Goal: Information Seeking & Learning: Learn about a topic

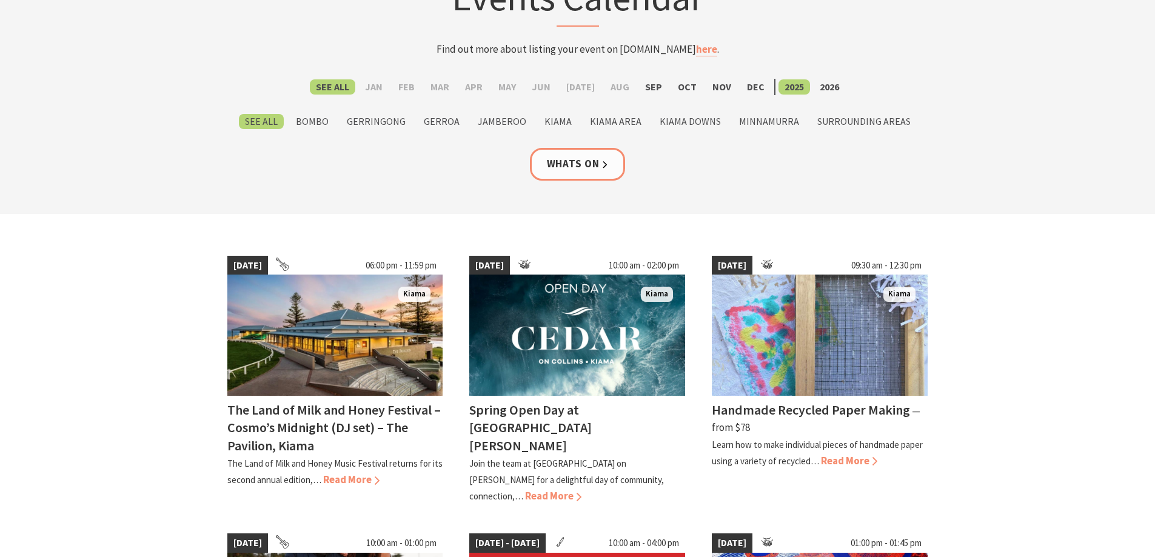
scroll to position [182, 0]
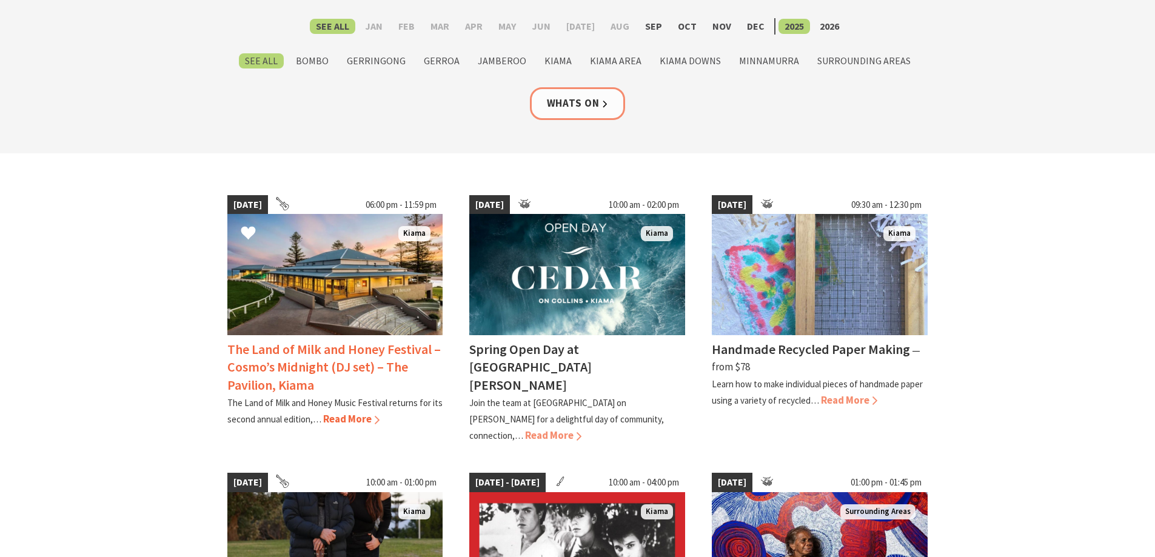
click at [351, 419] on span "Read More" at bounding box center [351, 418] width 56 height 13
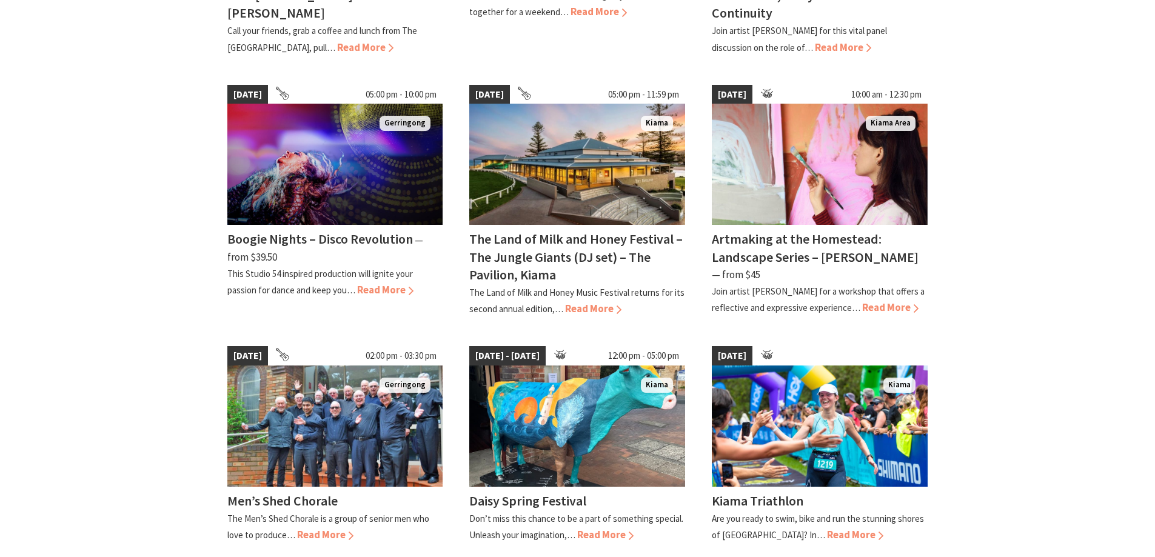
scroll to position [970, 0]
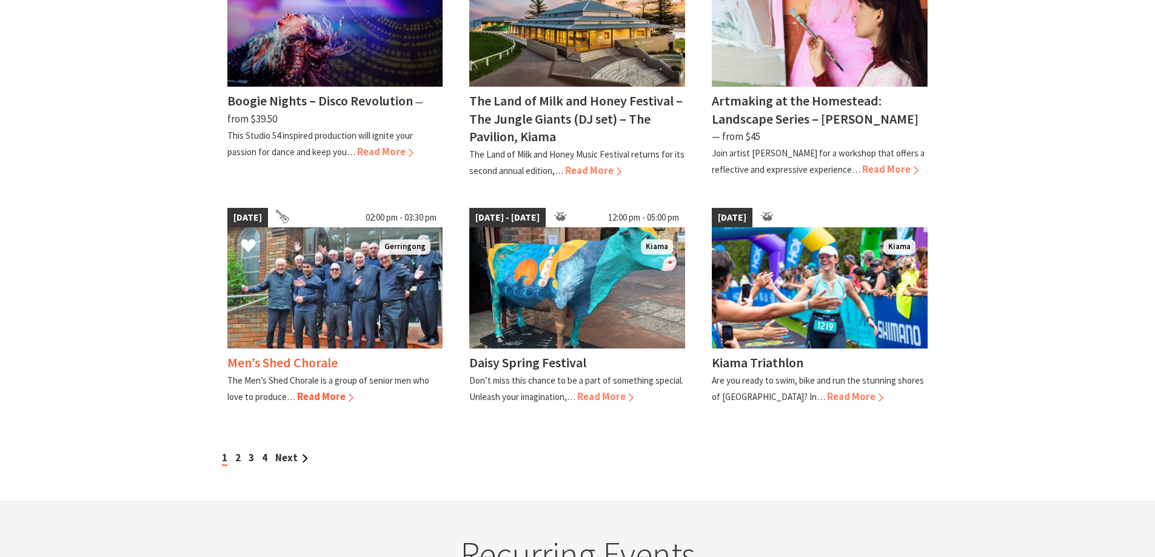
click at [323, 390] on span "Read More" at bounding box center [325, 396] width 56 height 13
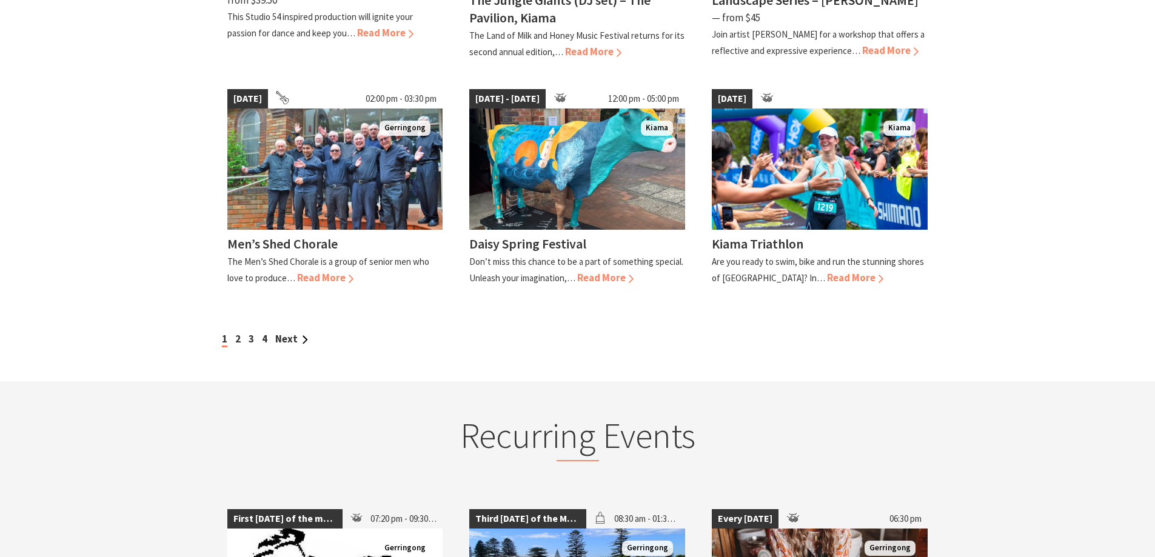
scroll to position [1101, 0]
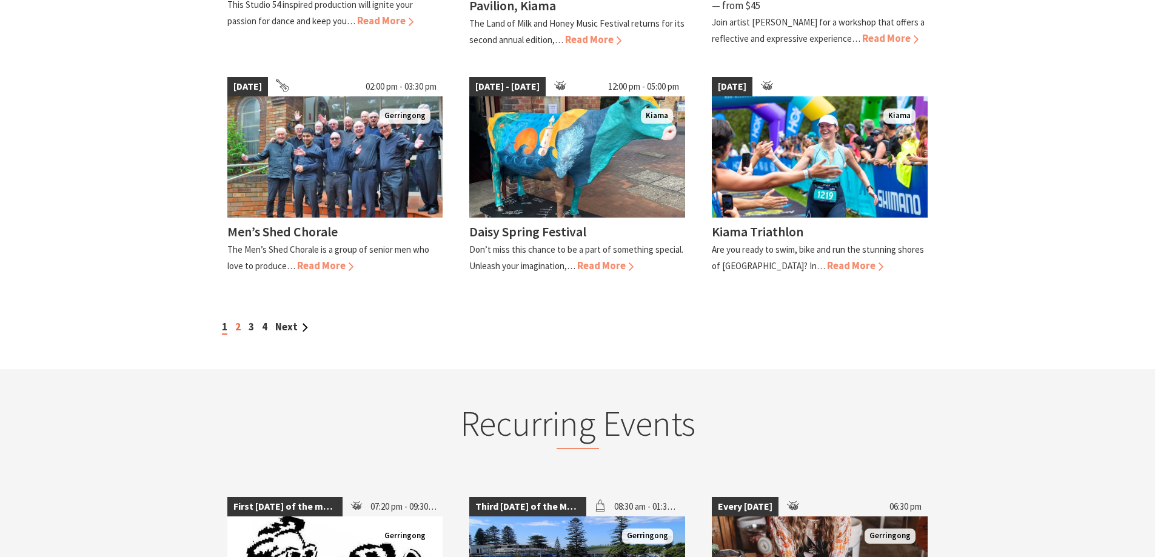
click at [239, 320] on link "2" at bounding box center [237, 326] width 5 height 13
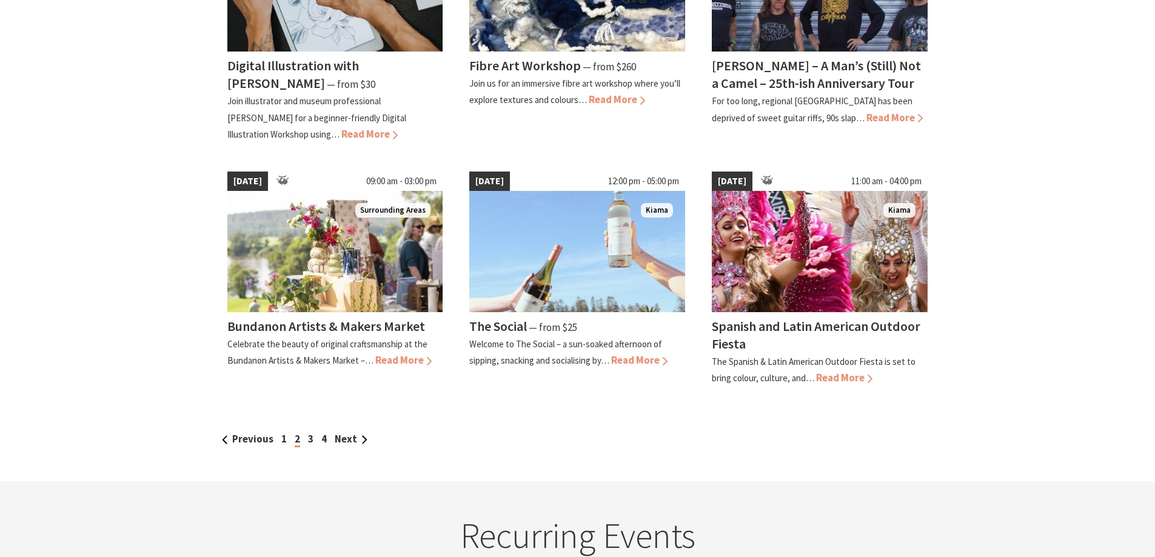
scroll to position [1031, 0]
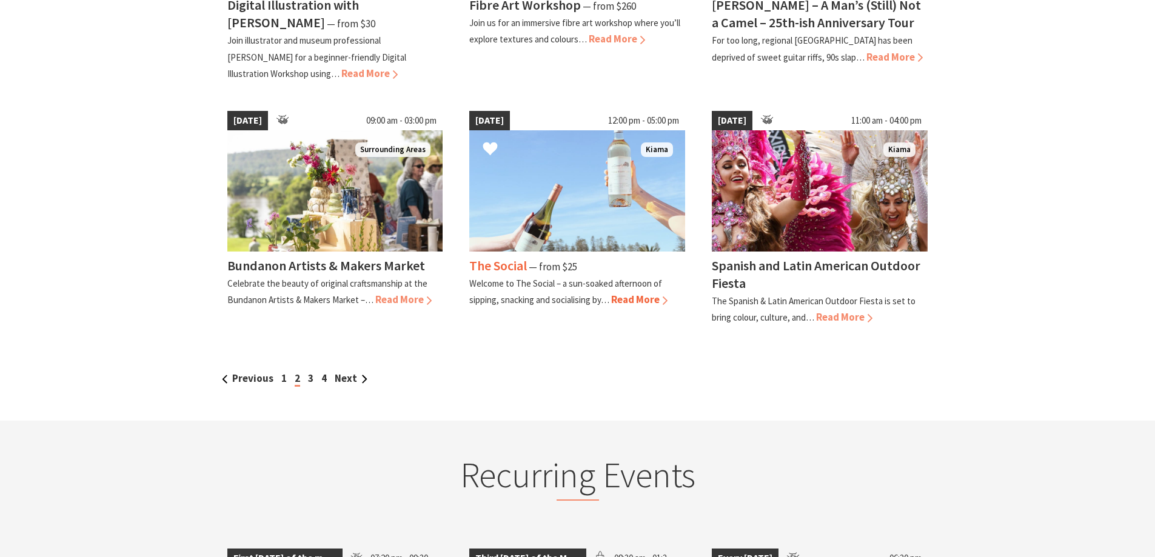
click at [627, 297] on span "Read More" at bounding box center [639, 299] width 56 height 13
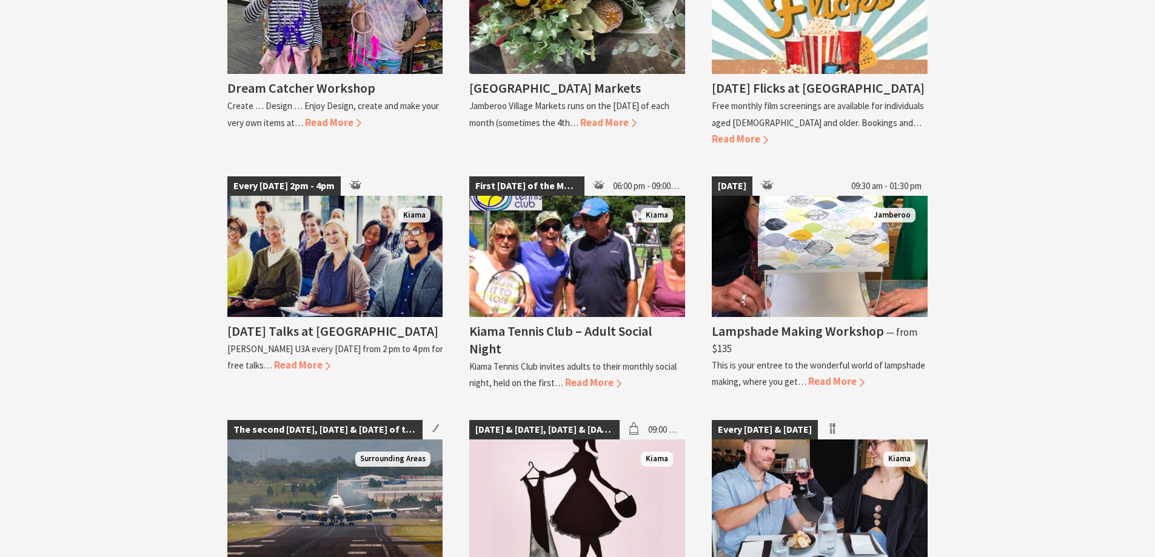
scroll to position [1940, 0]
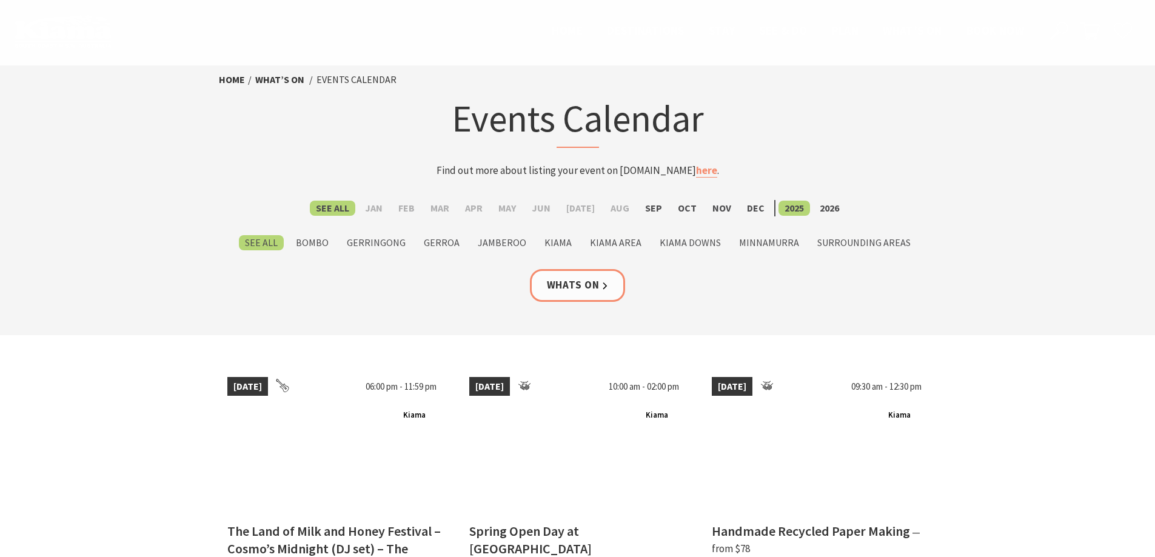
scroll to position [1101, 0]
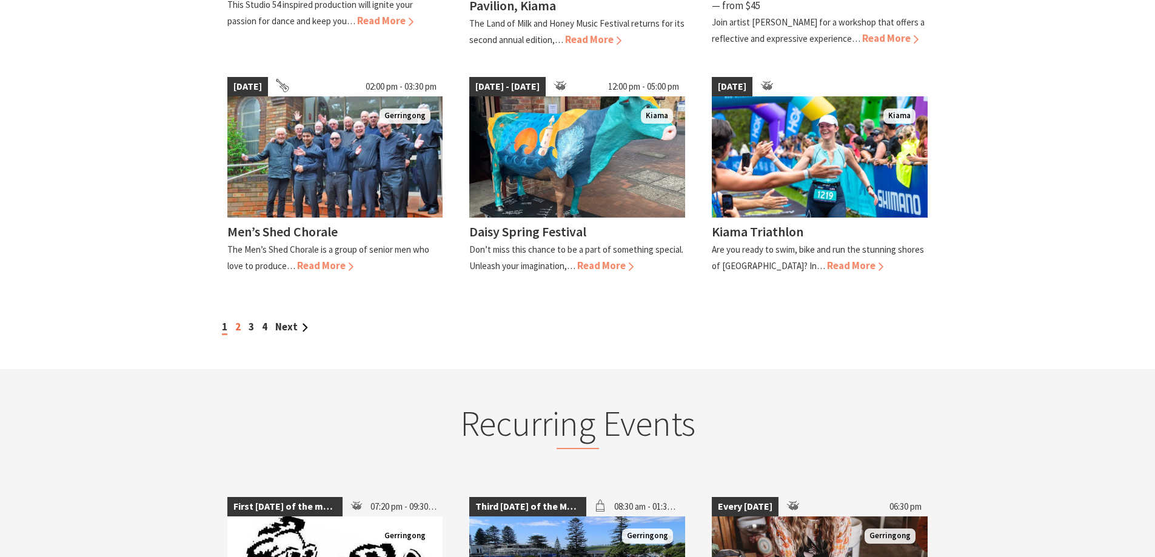
click at [237, 320] on link "2" at bounding box center [237, 326] width 5 height 13
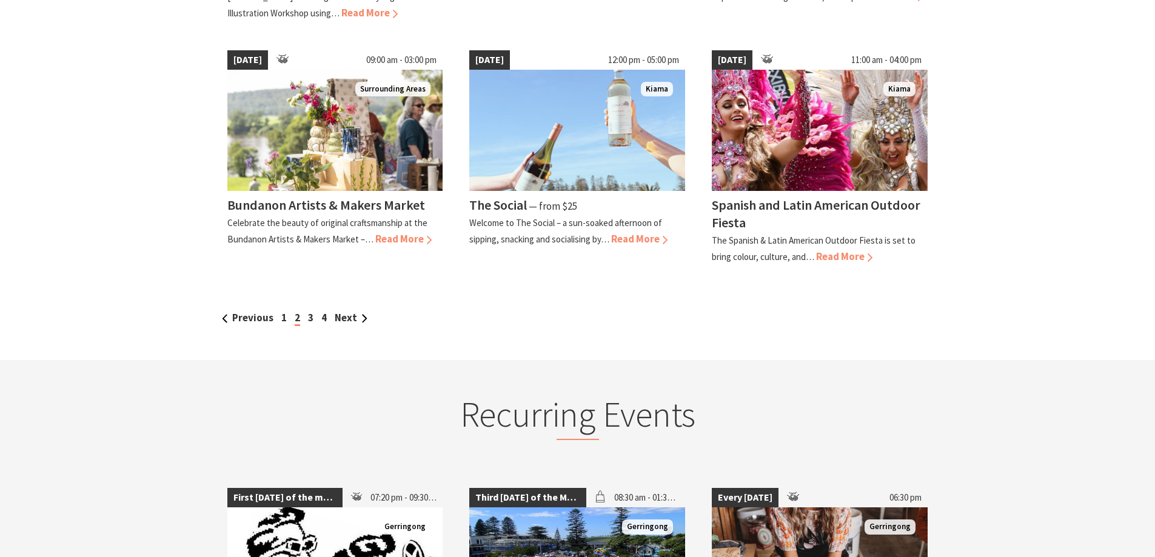
scroll to position [1334, 0]
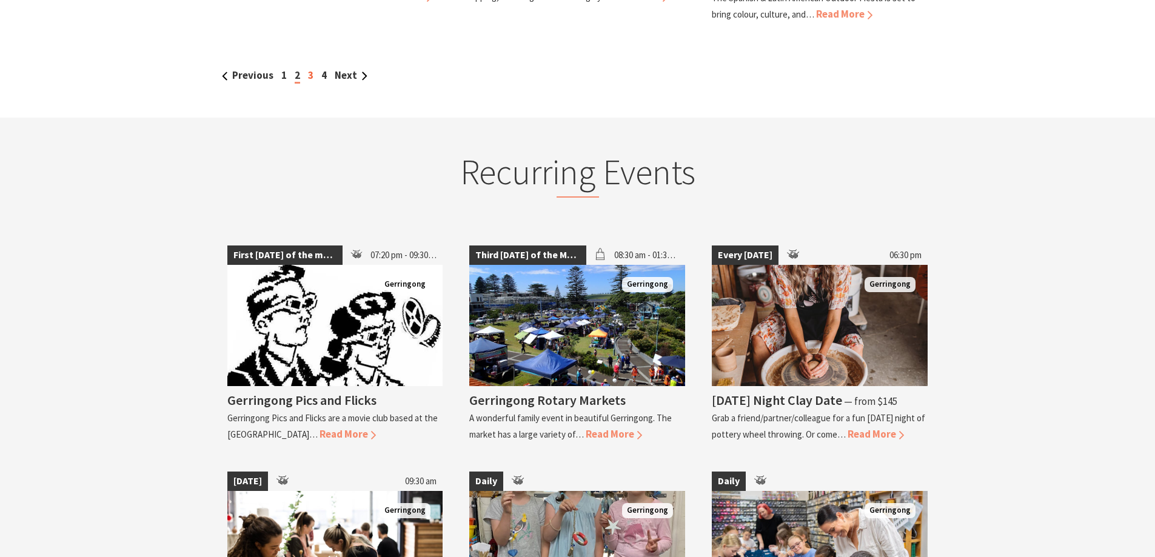
click at [309, 74] on link "3" at bounding box center [310, 75] width 5 height 13
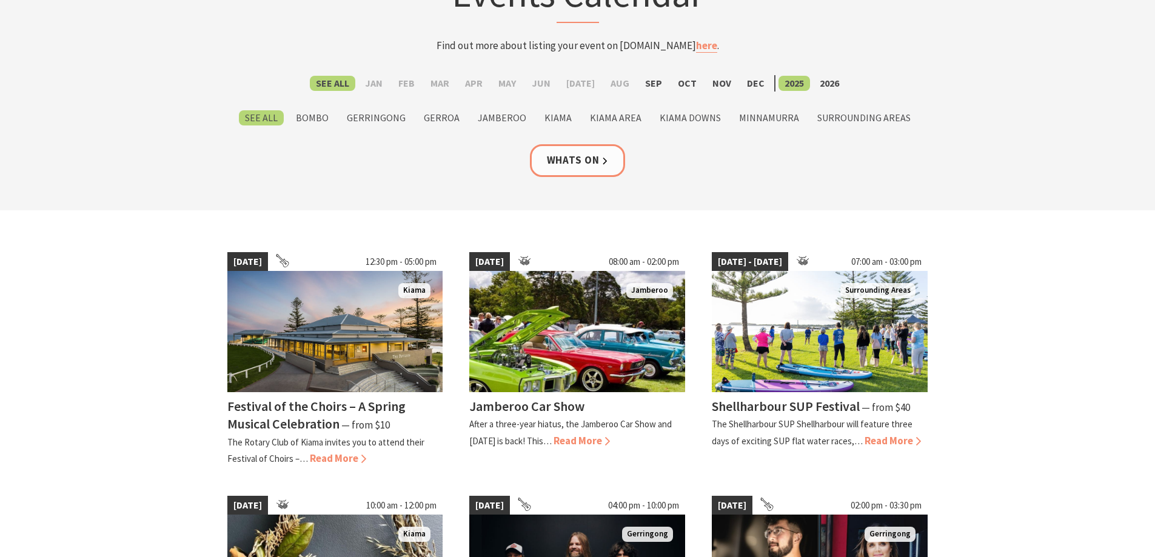
scroll to position [182, 0]
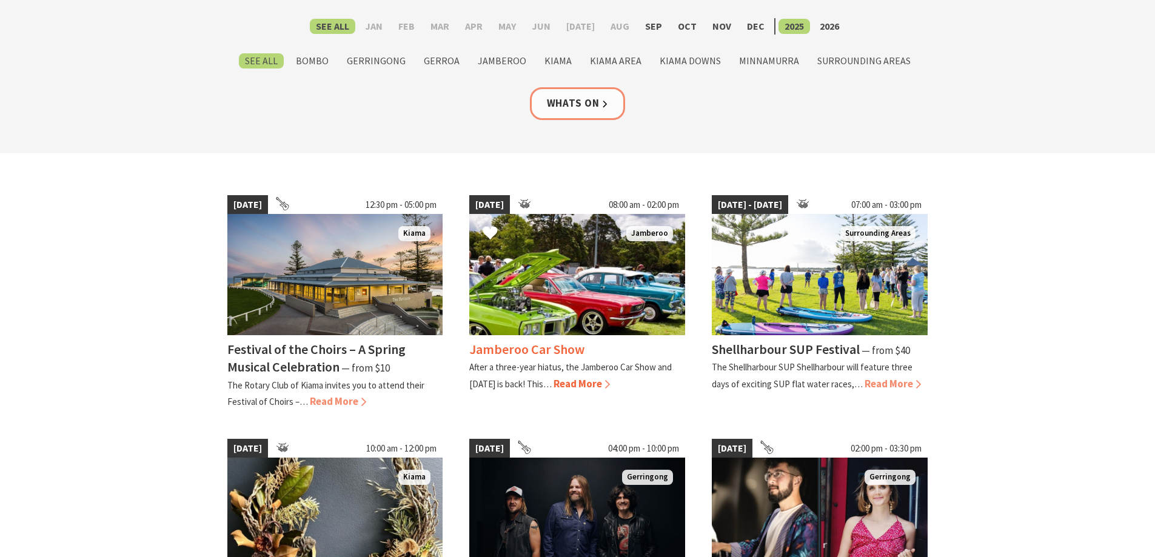
click at [582, 385] on span "Read More" at bounding box center [582, 383] width 56 height 13
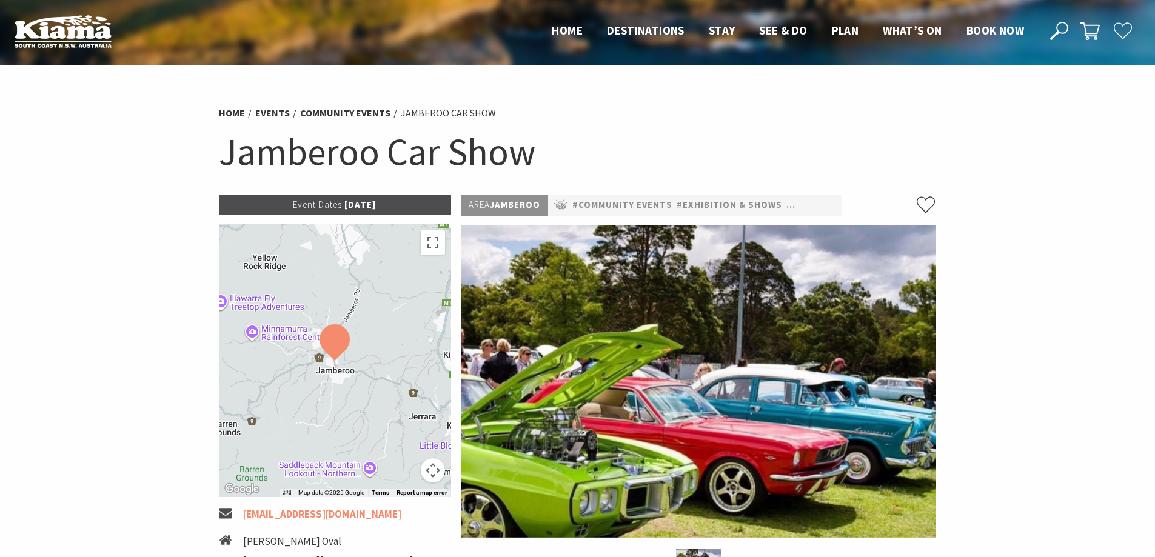
scroll to position [61, 0]
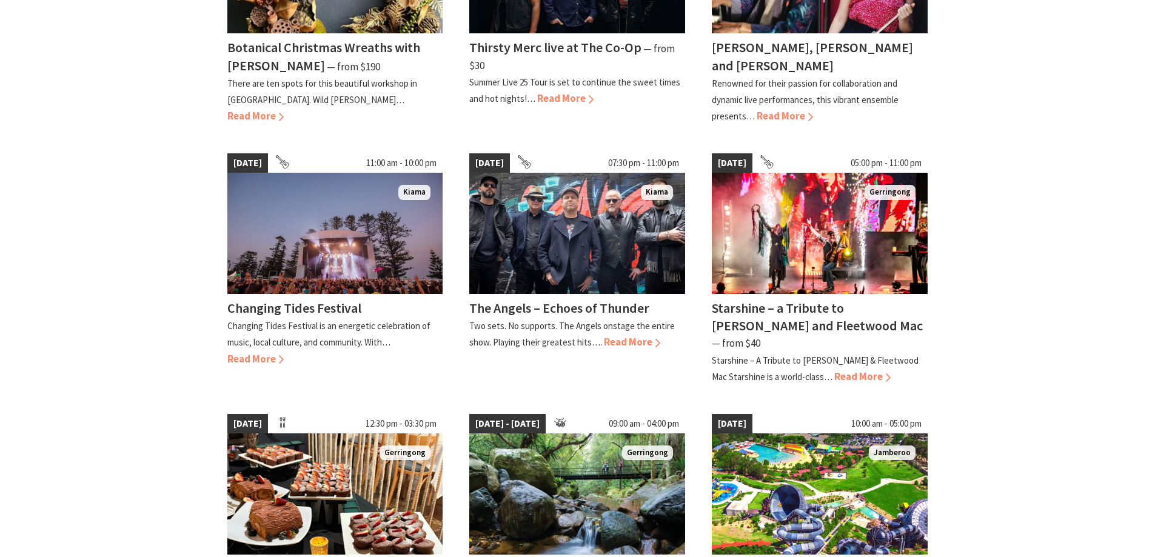
scroll to position [788, 0]
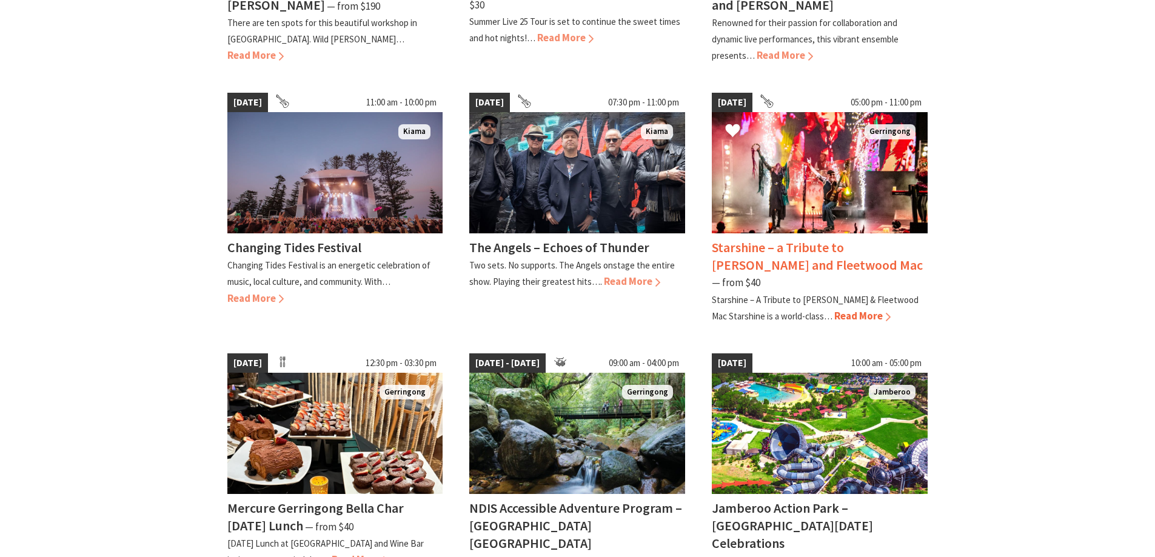
click at [843, 309] on span "Read More" at bounding box center [862, 315] width 56 height 13
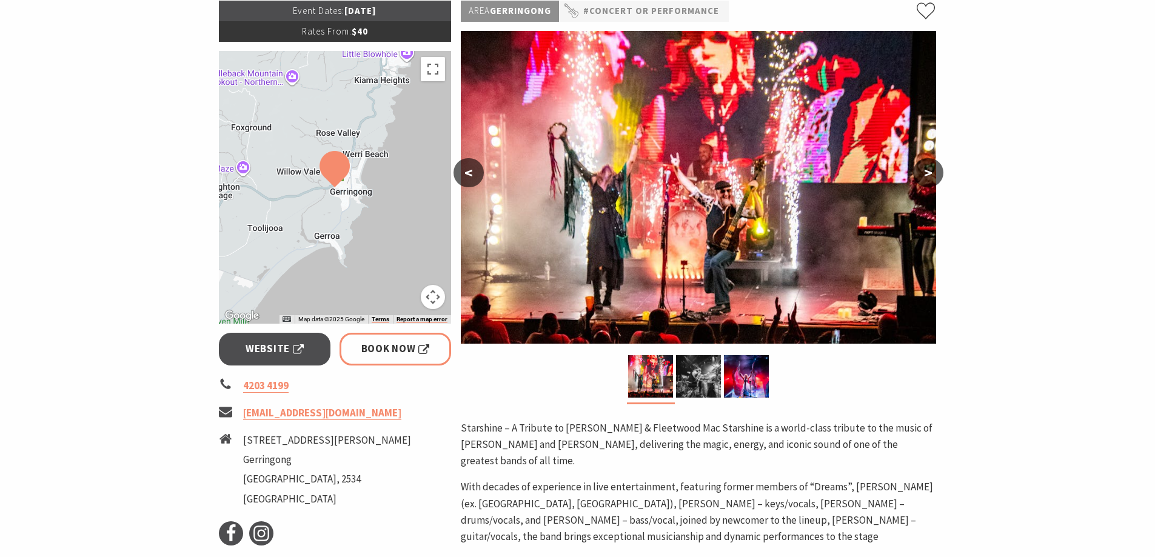
scroll to position [182, 0]
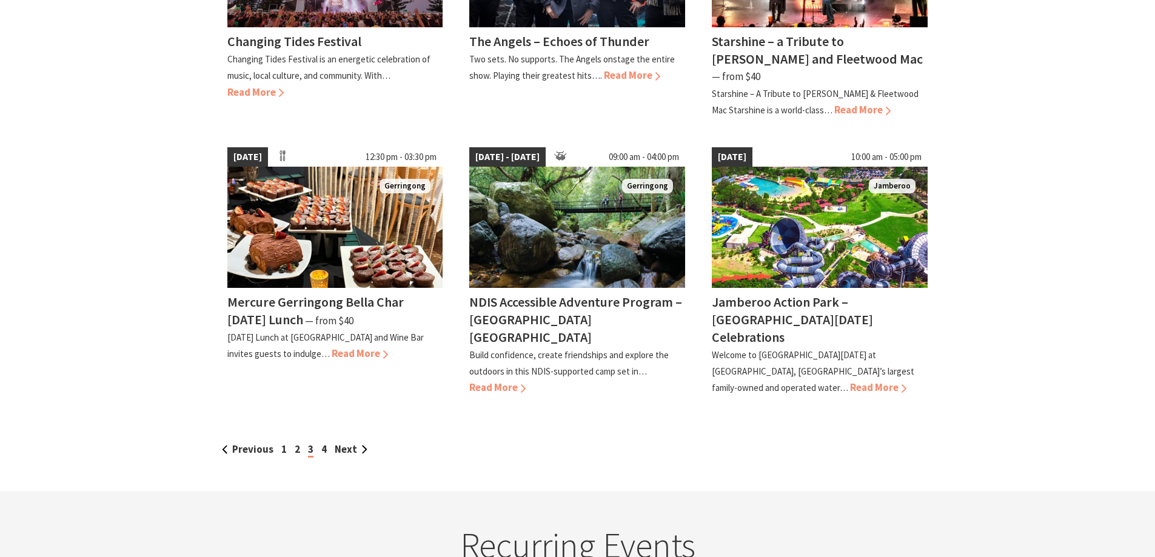
scroll to position [1031, 0]
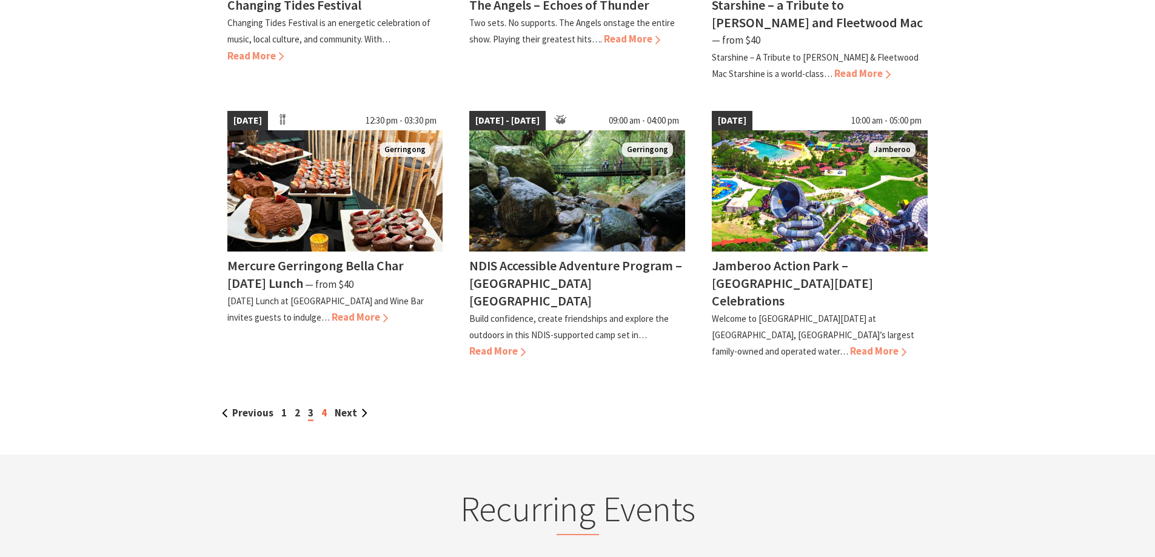
click at [323, 406] on link "4" at bounding box center [323, 412] width 5 height 13
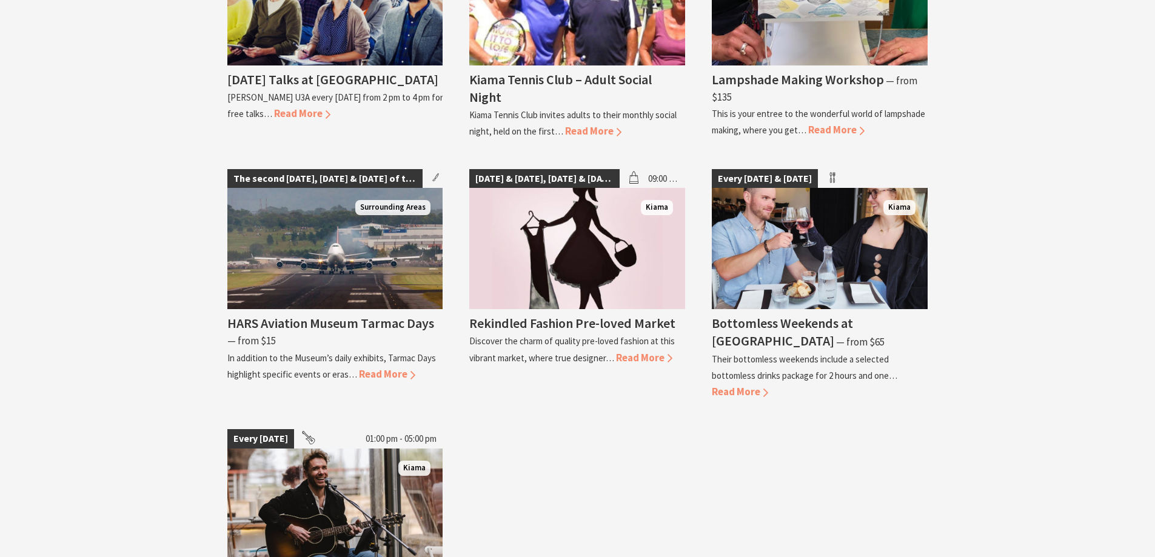
scroll to position [1940, 0]
